Goal: Task Accomplishment & Management: Use online tool/utility

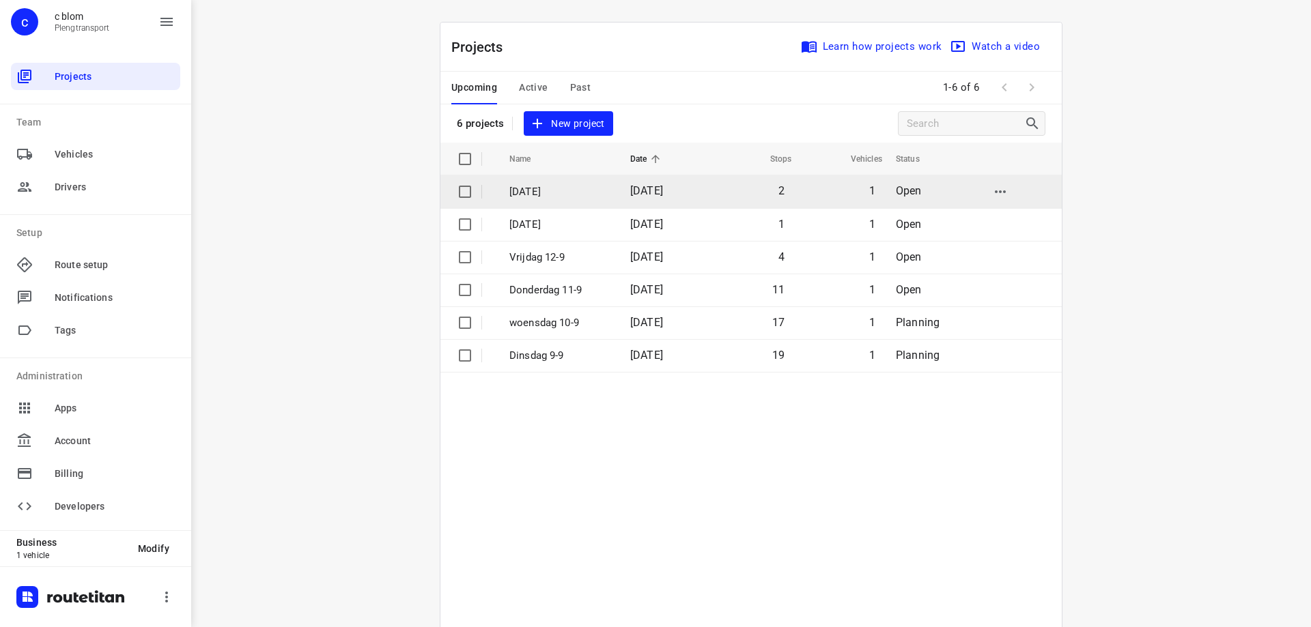
click at [573, 187] on p "[DATE]" at bounding box center [559, 192] width 100 height 16
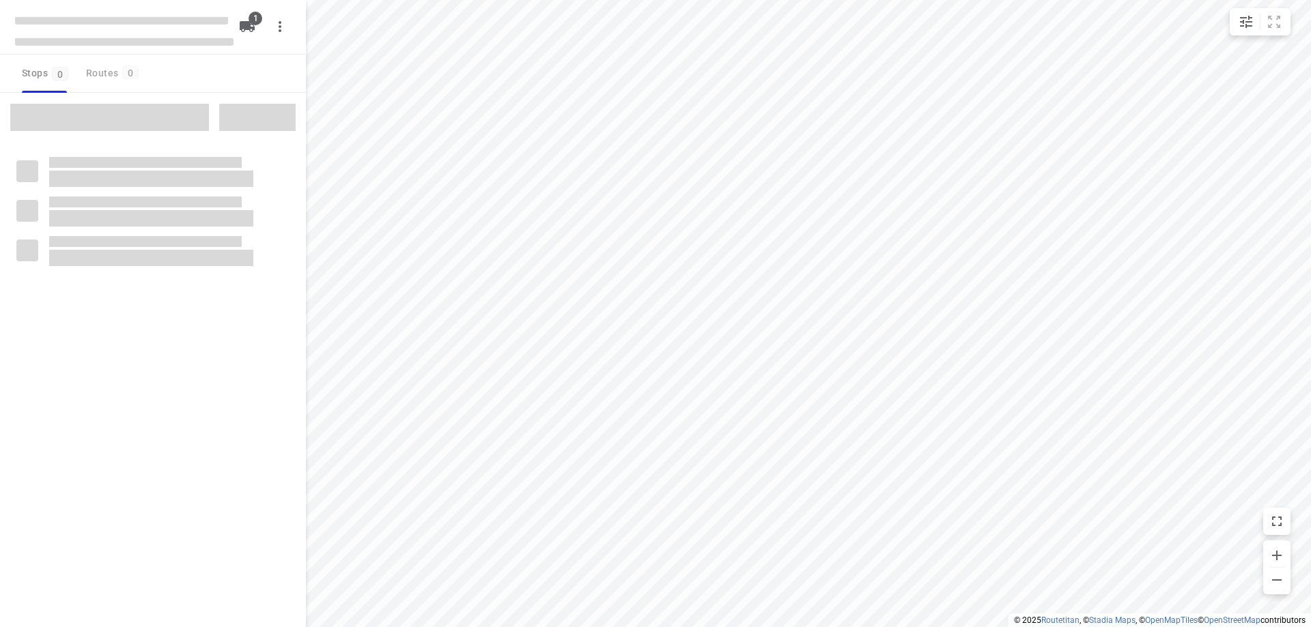
type input "distance"
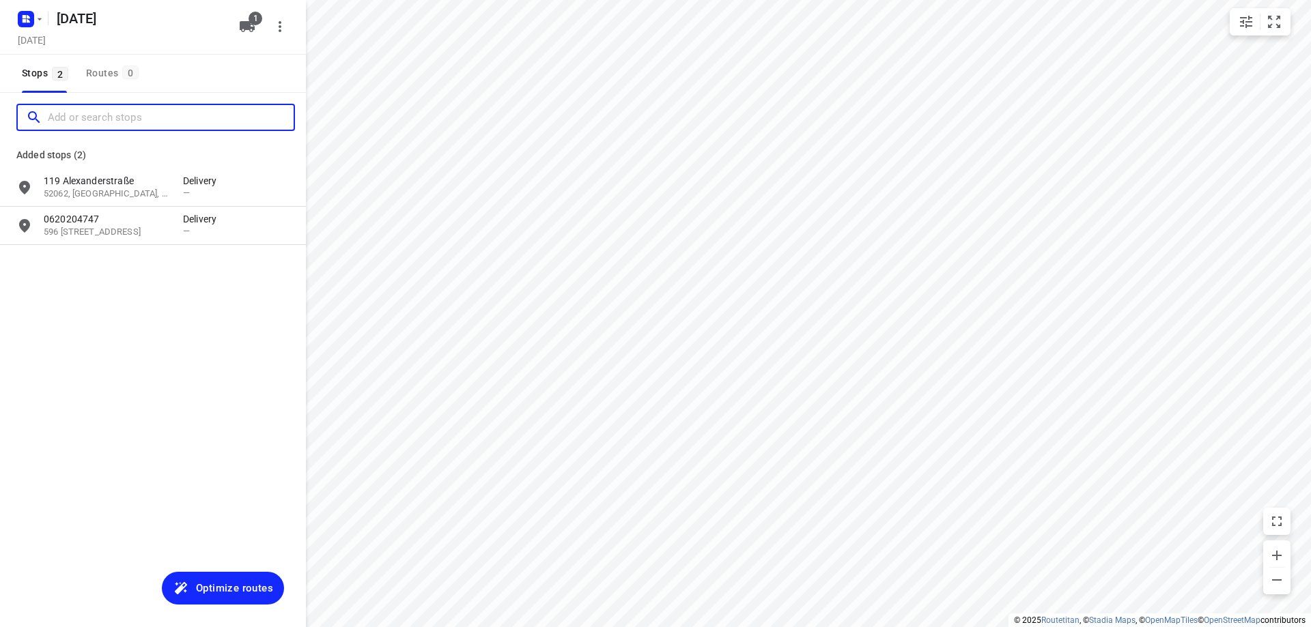
click at [106, 121] on input "Add or search stops" at bounding box center [171, 117] width 246 height 21
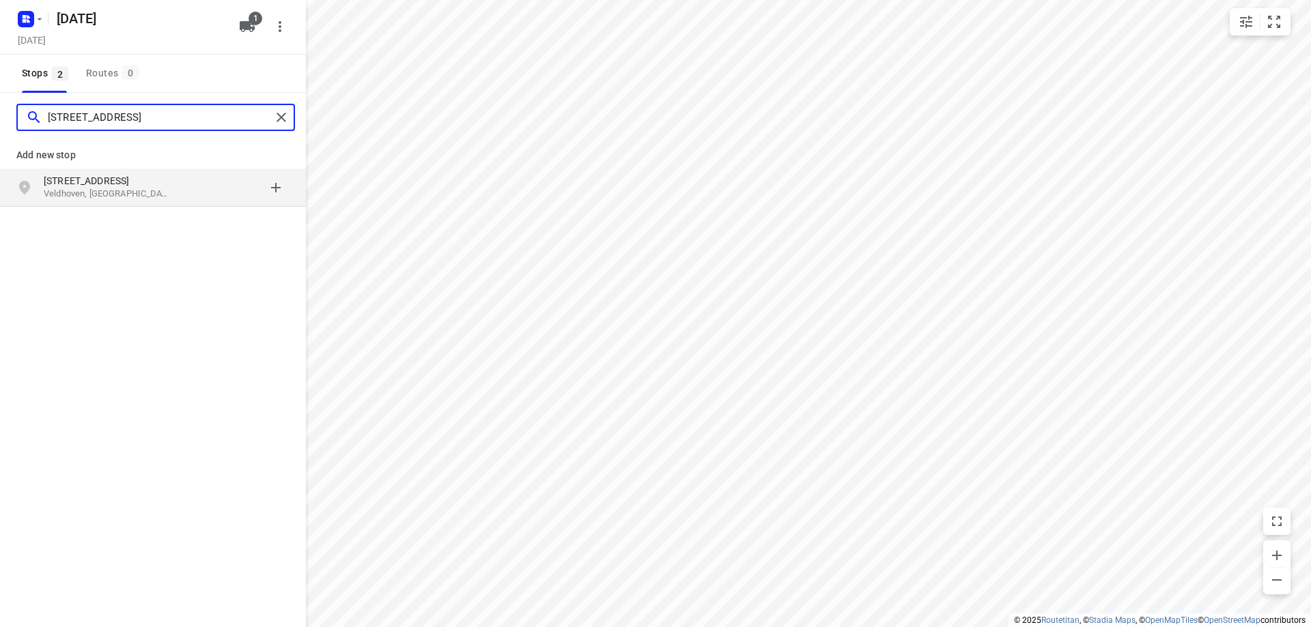
type input "[STREET_ADDRESS]"
click at [144, 188] on p "Veldhoven, [GEOGRAPHIC_DATA]" at bounding box center [107, 194] width 126 height 13
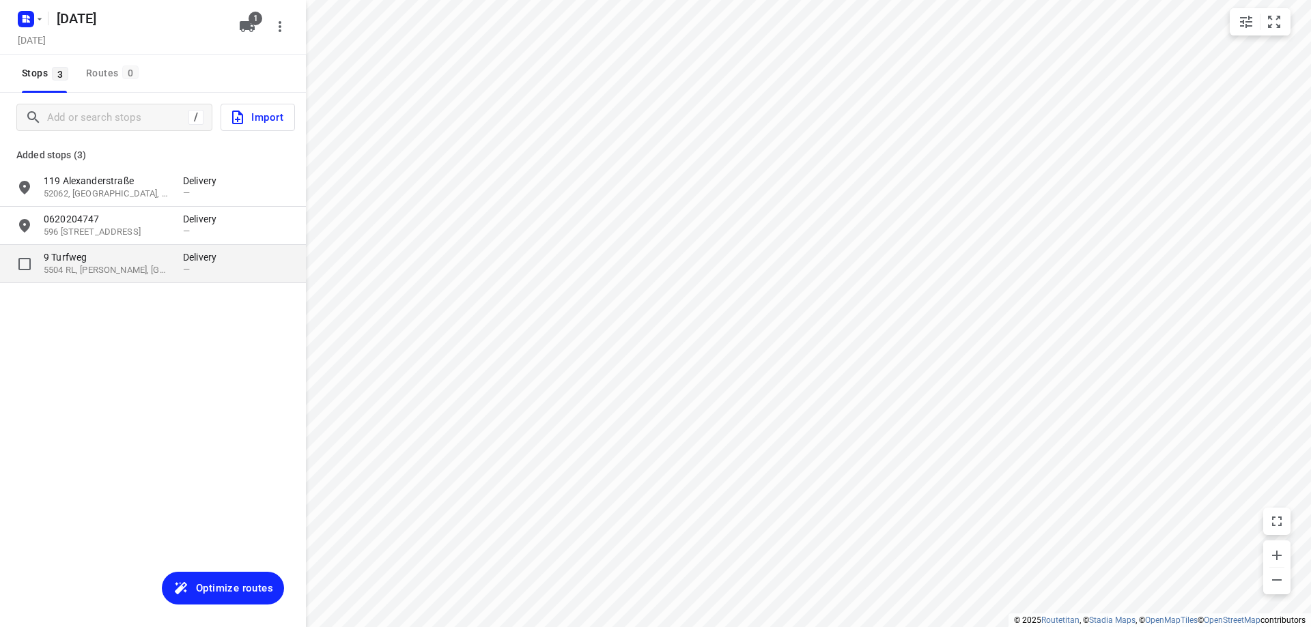
click at [139, 263] on p "9 Turfweg" at bounding box center [107, 258] width 126 height 14
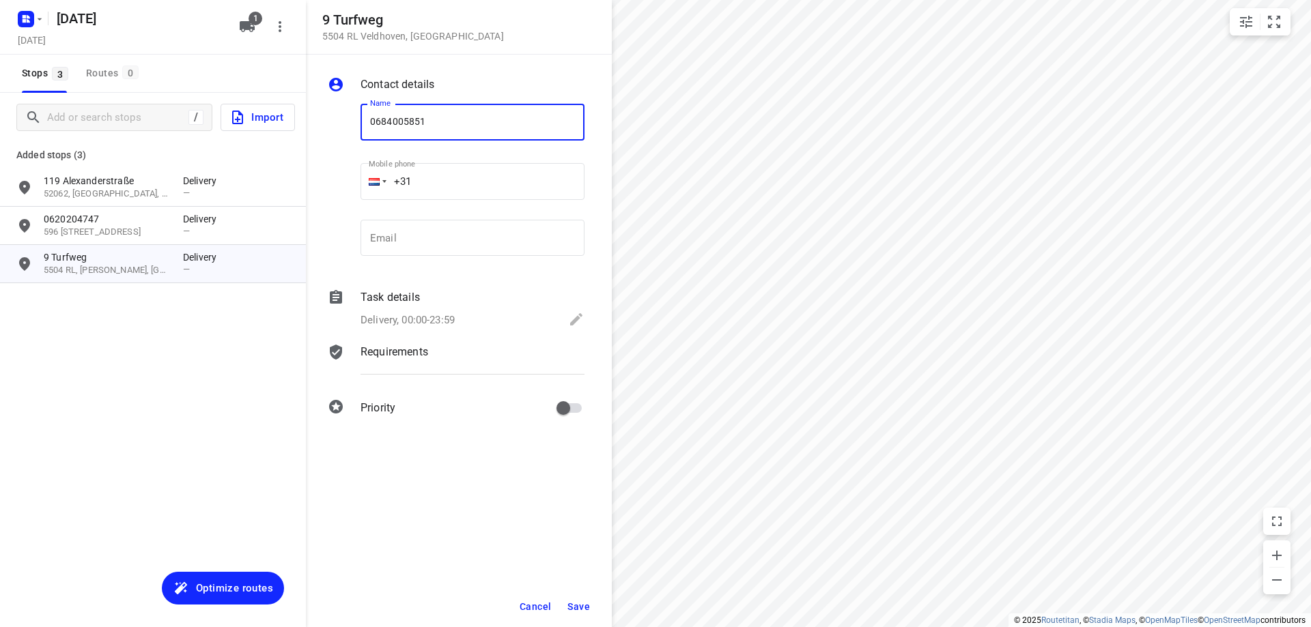
type input "0684005851"
click at [580, 602] on span "Save" at bounding box center [578, 606] width 23 height 11
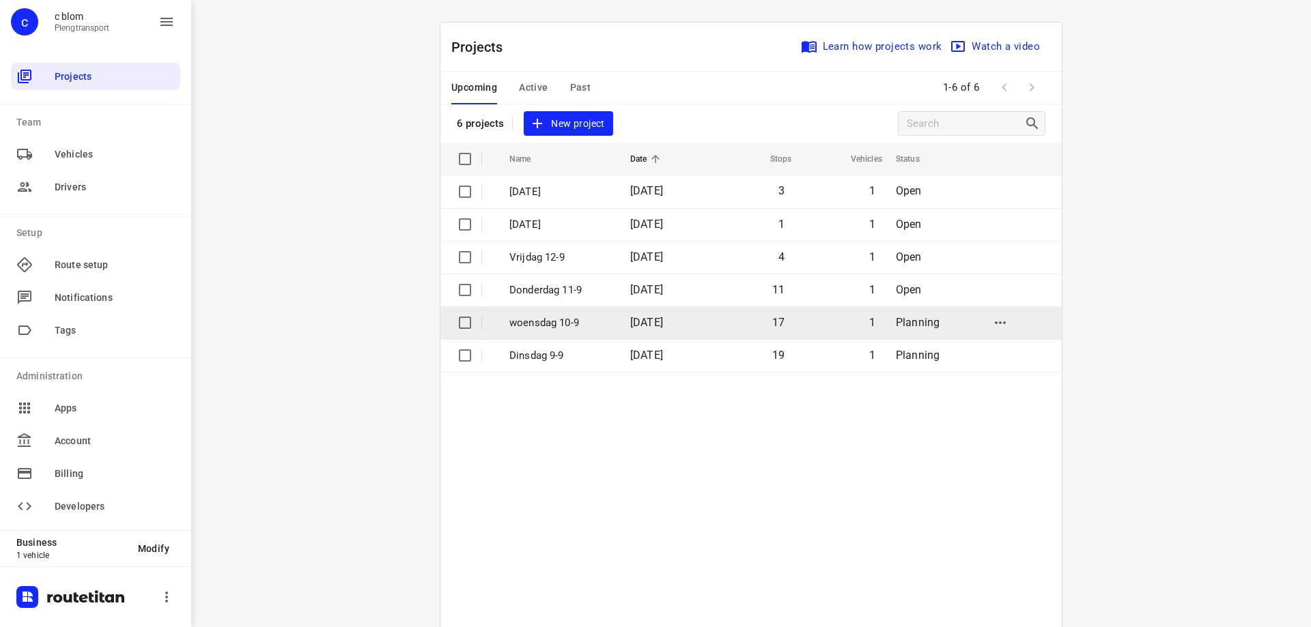
click at [636, 328] on span "[DATE]" at bounding box center [646, 322] width 33 height 13
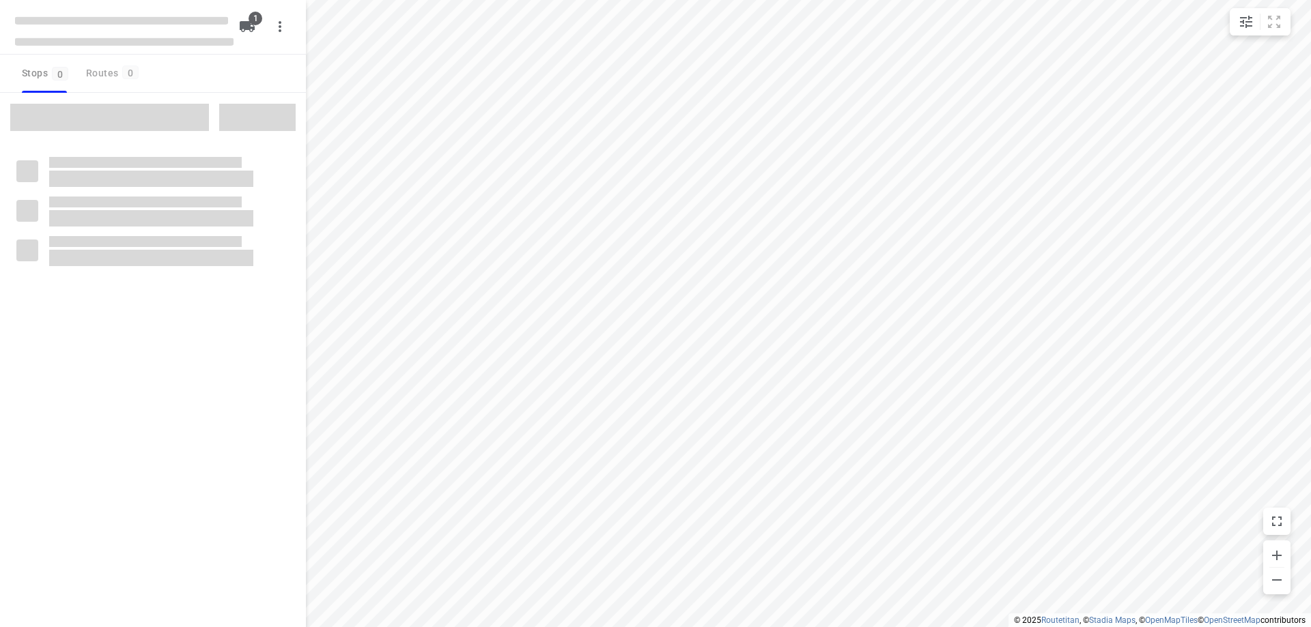
type input "distance"
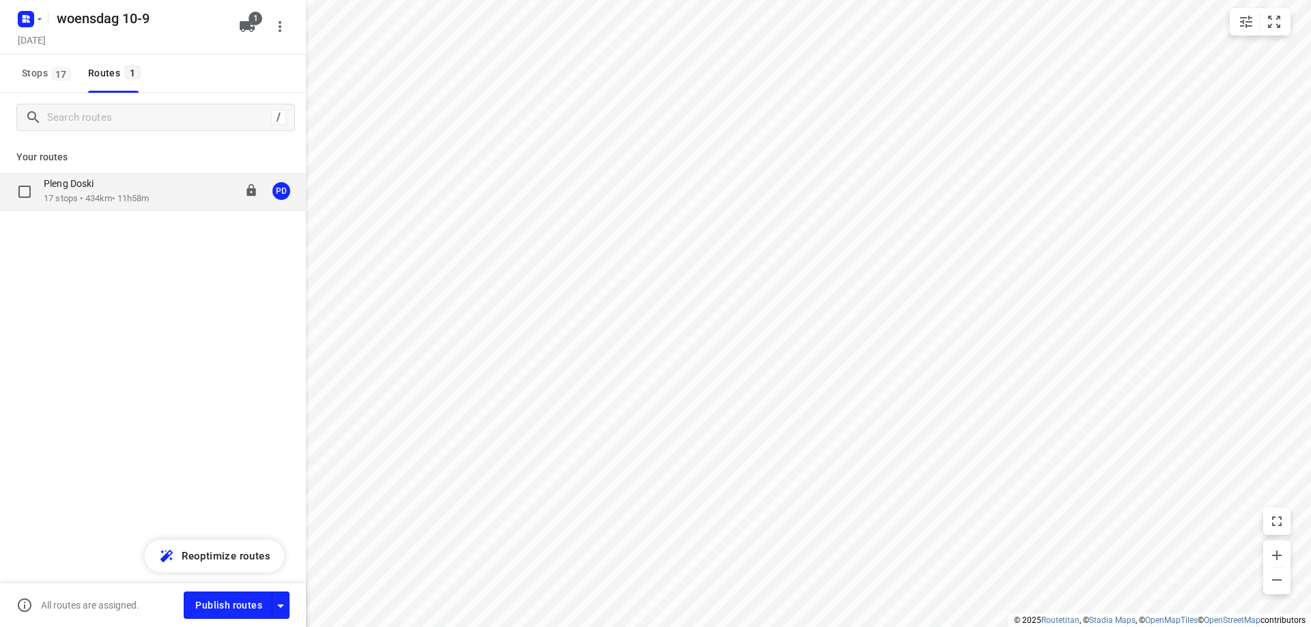
click at [119, 206] on div "Pleng Doski 17 stops • 434km • 11h58m 08:00-20:13 PD" at bounding box center [153, 192] width 306 height 38
